Goal: Check status: Check status

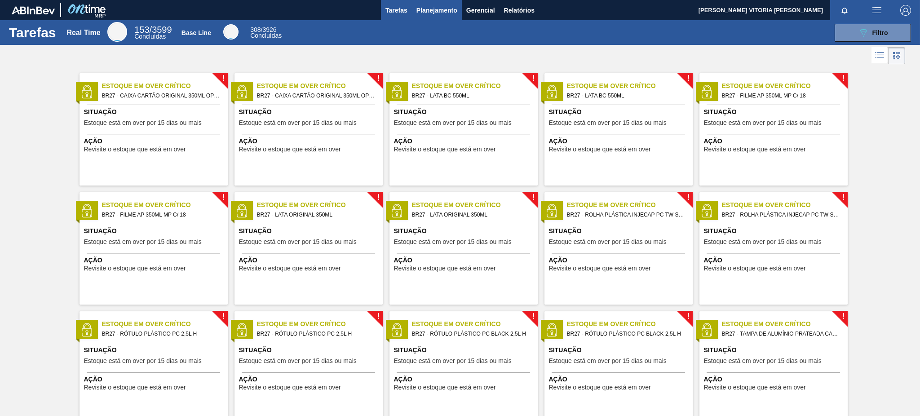
click at [453, 8] on span "Planejamento" at bounding box center [437, 10] width 41 height 11
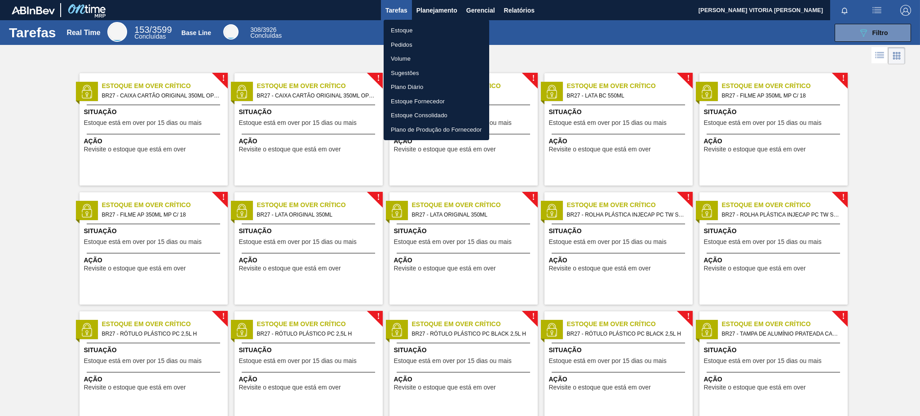
click at [442, 27] on li "Estoque" at bounding box center [437, 30] width 106 height 14
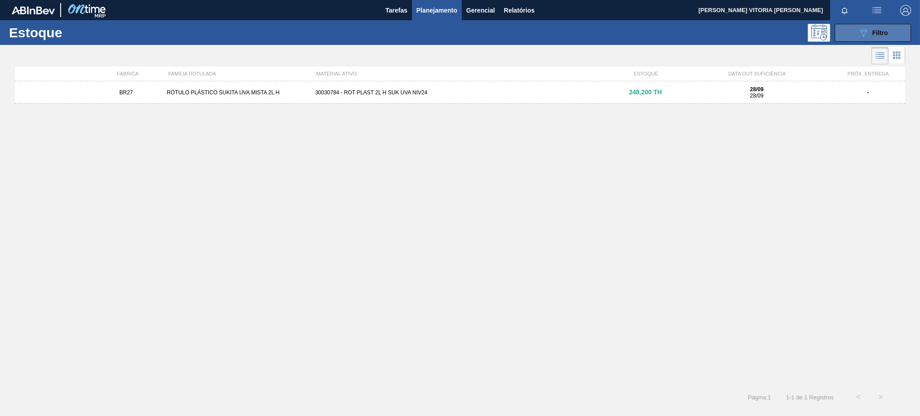
click at [876, 36] on div "089F7B8B-B2A5-4AFE-B5C0-19BA573D28AC Filtro" at bounding box center [873, 32] width 30 height 11
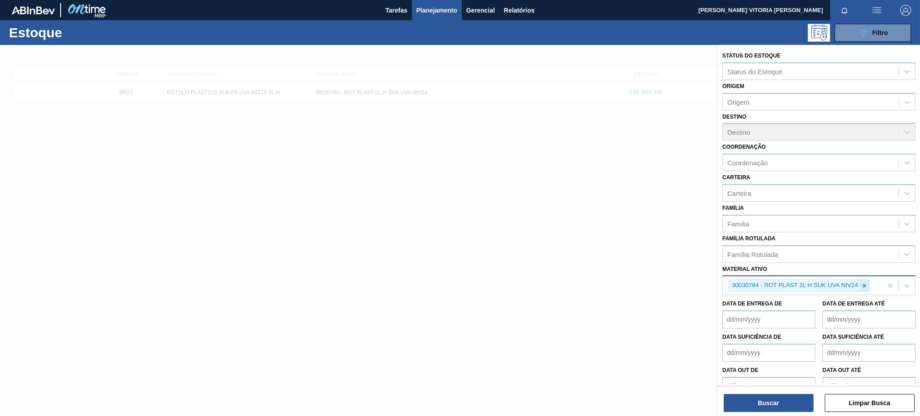
click at [865, 283] on icon at bounding box center [865, 286] width 6 height 6
paste ativo "30031248"
type ativo "30031248"
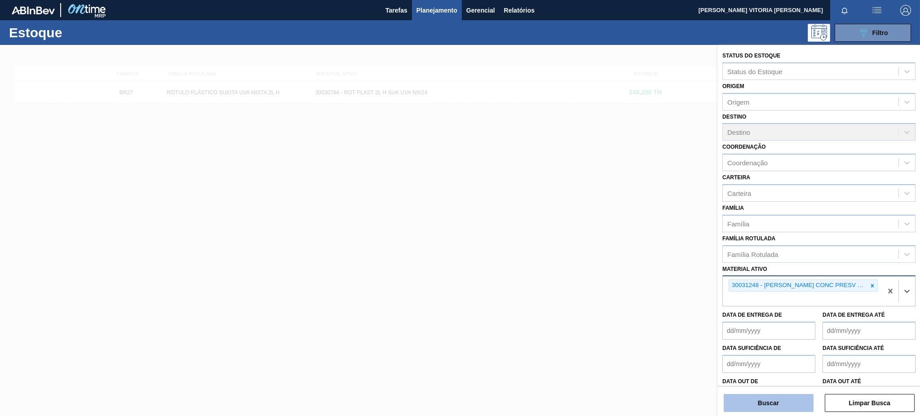
click at [796, 405] on button "Buscar" at bounding box center [769, 403] width 90 height 18
